Goal: Task Accomplishment & Management: Manage account settings

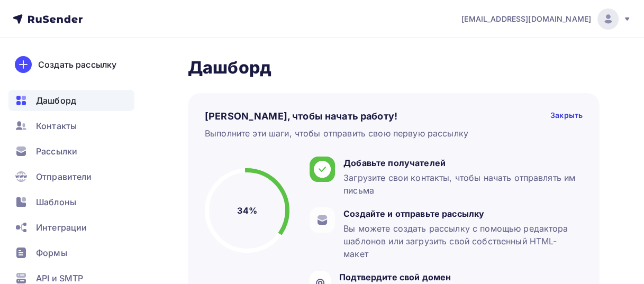
click at [611, 20] on img at bounding box center [608, 19] width 13 height 13
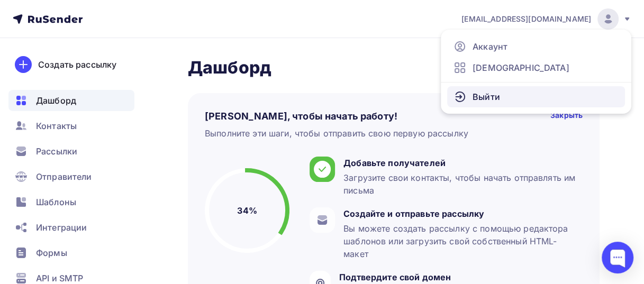
click at [490, 97] on span "Выйти" at bounding box center [487, 97] width 28 height 13
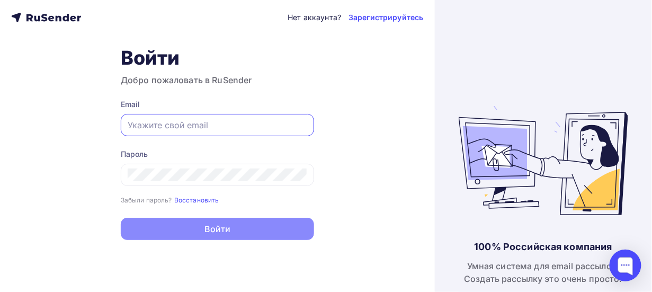
click at [203, 123] on input "text" at bounding box center [217, 125] width 179 height 13
type input "[EMAIL_ADDRESS][DOMAIN_NAME]"
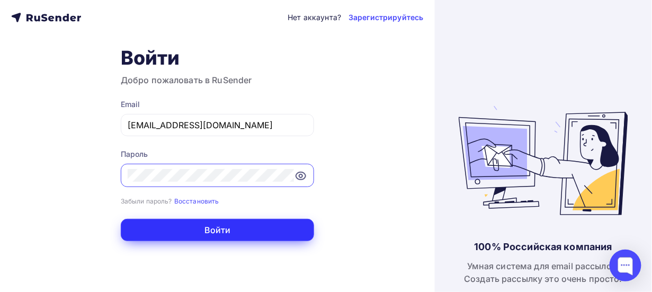
click at [199, 222] on button "Войти" at bounding box center [217, 230] width 193 height 22
